Goal: Information Seeking & Learning: Learn about a topic

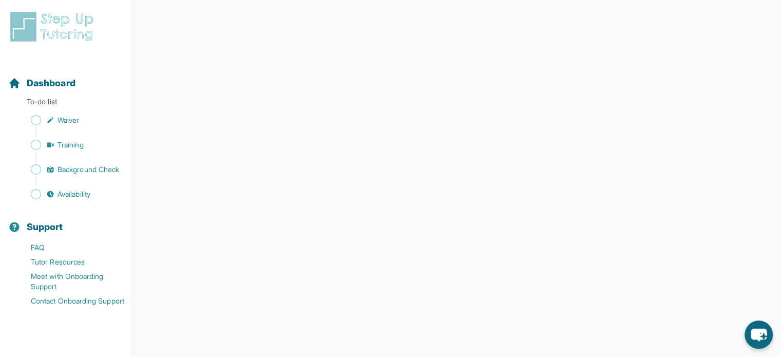
scroll to position [189, 0]
click at [78, 143] on span "Training" at bounding box center [71, 145] width 26 height 10
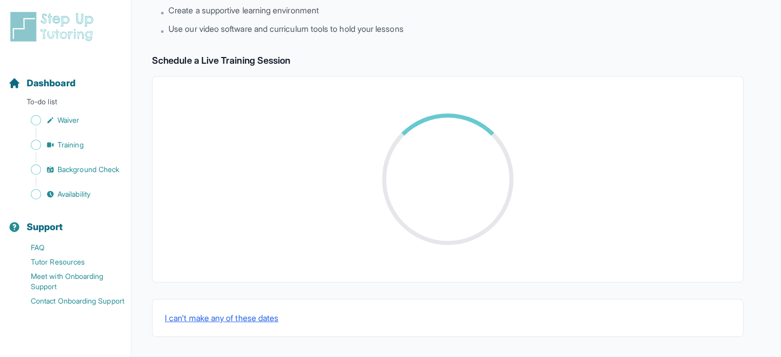
scroll to position [189, 0]
